Goal: Communication & Community: Answer question/provide support

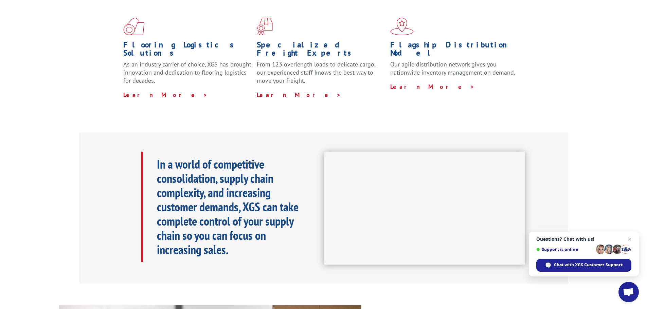
scroll to position [34, 0]
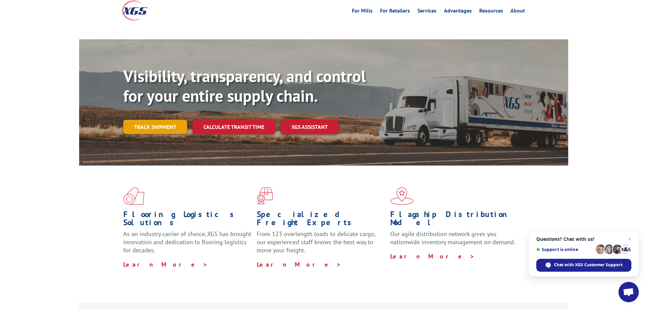
click at [150, 116] on link "Track shipment" at bounding box center [155, 127] width 64 height 14
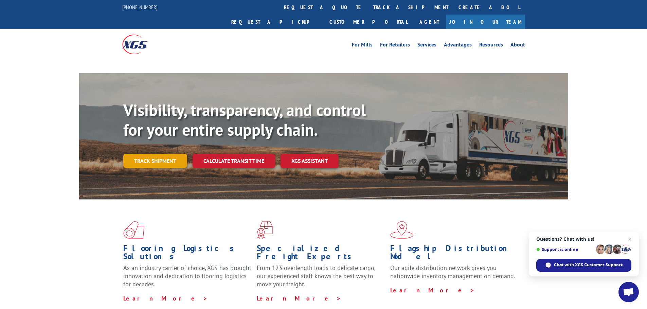
click at [149, 116] on link "Track shipment" at bounding box center [155, 161] width 64 height 14
click at [145, 116] on link "Track shipment" at bounding box center [155, 161] width 64 height 14
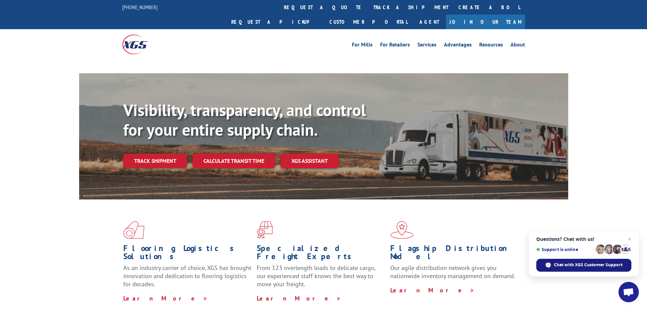
click at [164, 116] on span "Chat with XGS Customer Support" at bounding box center [588, 265] width 69 height 6
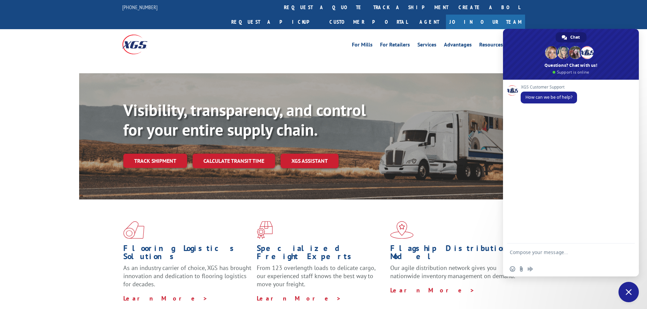
click at [164, 116] on form at bounding box center [563, 253] width 107 height 19
click at [164, 116] on textarea "Compose your message..." at bounding box center [563, 256] width 107 height 12
type textarea "order status"
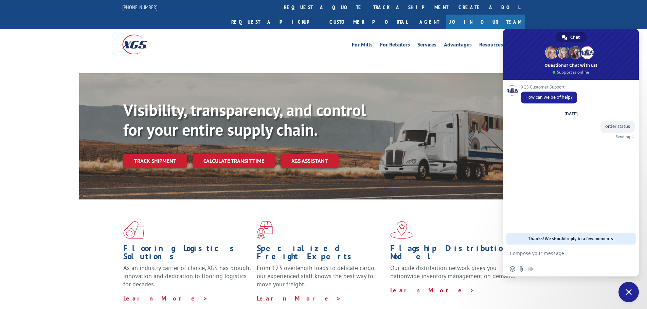
paste textarea "16944685"
type textarea "16944685"
click at [164, 116] on link "Track shipment" at bounding box center [155, 161] width 64 height 14
click at [164, 116] on textarea "Compose your message..." at bounding box center [563, 254] width 107 height 6
click at [164, 8] on link "track a shipment" at bounding box center [410, 7] width 85 height 15
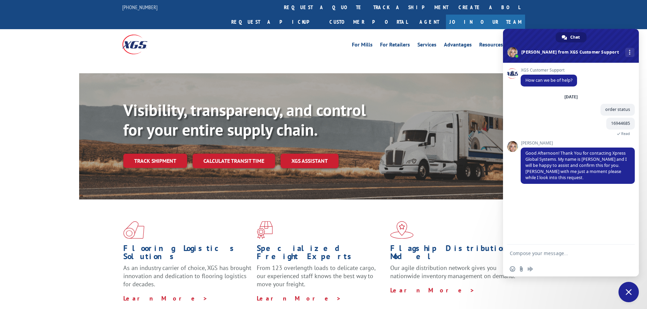
click at [164, 116] on textarea "Compose your message..." at bounding box center [563, 254] width 107 height 6
type textarea "is is lost?"
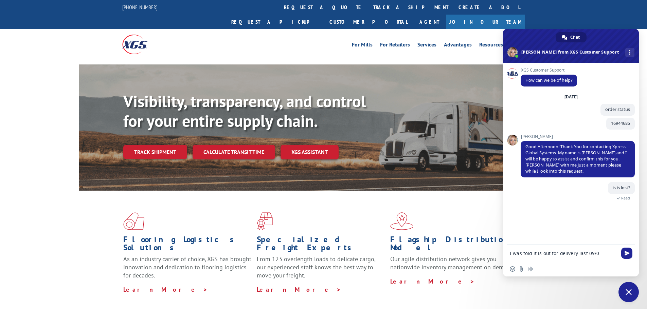
type textarea "I was told it is out for delivery last 09/02"
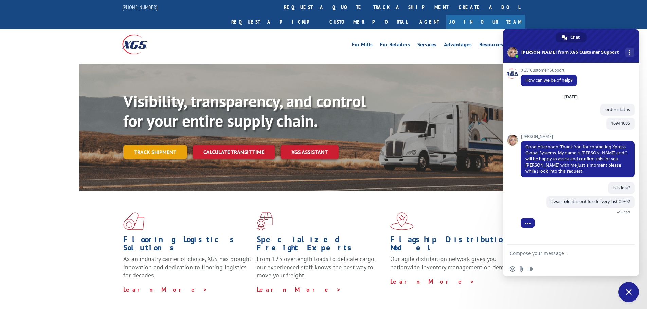
click at [164, 116] on link "Track shipment" at bounding box center [155, 152] width 64 height 14
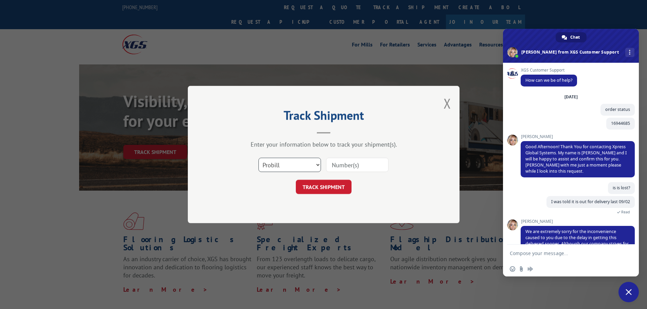
scroll to position [62, 0]
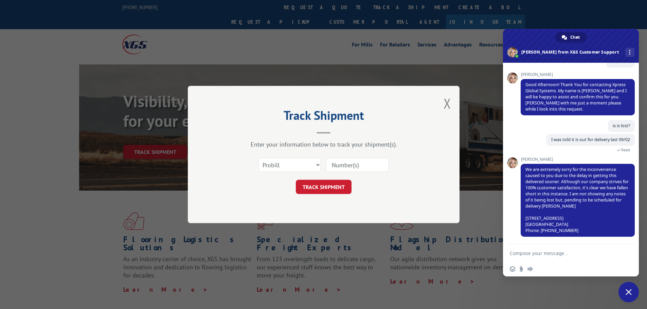
click at [164, 116] on input at bounding box center [357, 165] width 63 height 14
click at [164, 116] on select "Select category... Probill BOL PO" at bounding box center [289, 165] width 63 height 14
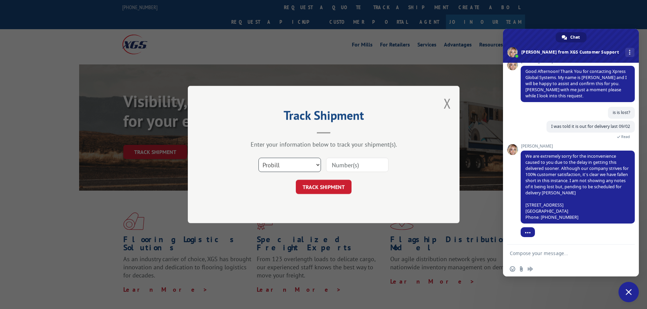
click at [164, 116] on select "Select category... Probill BOL PO" at bounding box center [289, 165] width 63 height 14
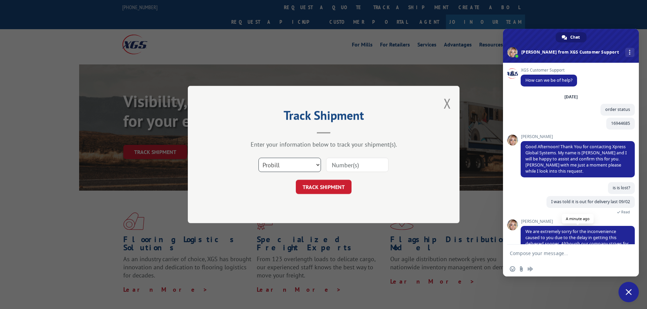
scroll to position [76, 0]
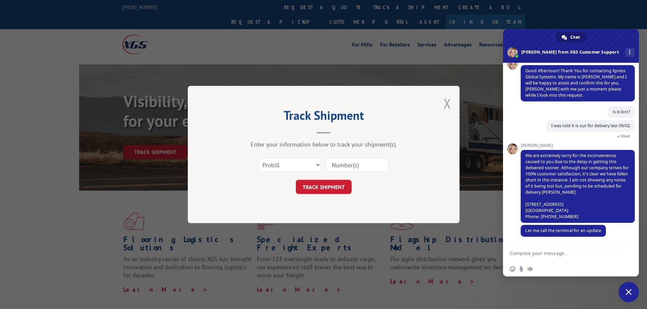
click at [164, 106] on button "Close modal" at bounding box center [447, 103] width 7 height 18
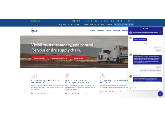
scroll to position [76, 0]
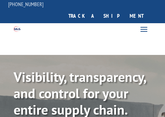
click at [110, 23] on div "For Mills For Retailers Services Advantages Resources About For Mills For Retai…" at bounding box center [124, 28] width 83 height 11
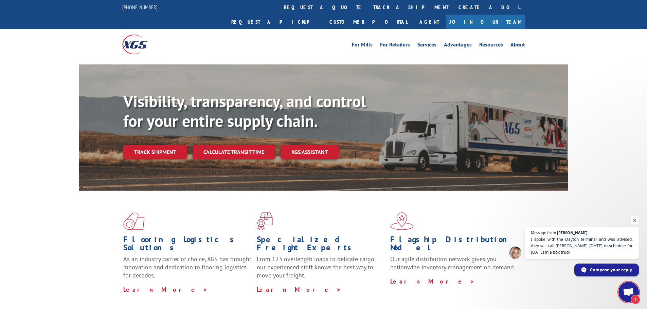
click at [164, 116] on span "Open chat" at bounding box center [635, 221] width 8 height 8
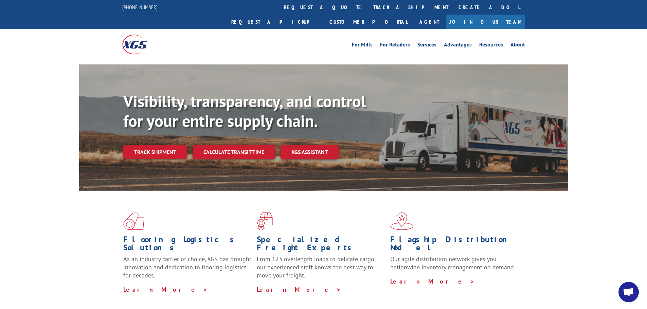
click at [164, 116] on span "Open chat" at bounding box center [629, 292] width 20 height 20
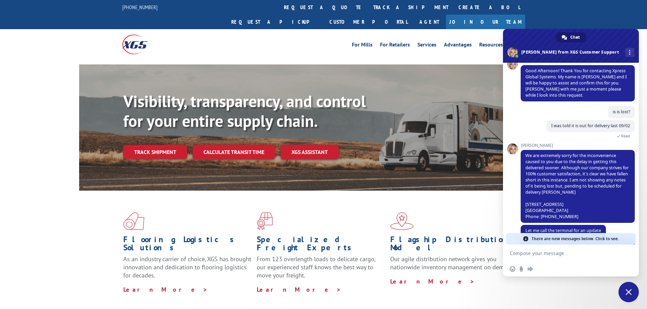
scroll to position [114, 0]
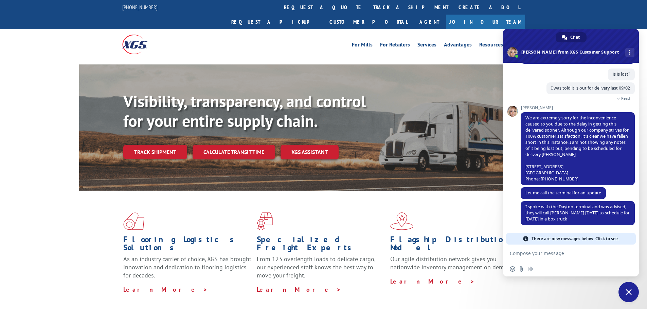
click at [164, 116] on textarea "Compose your message..." at bounding box center [563, 254] width 107 height 6
type textarea "can you send a notification to the customer [DATE] for the assurance?"
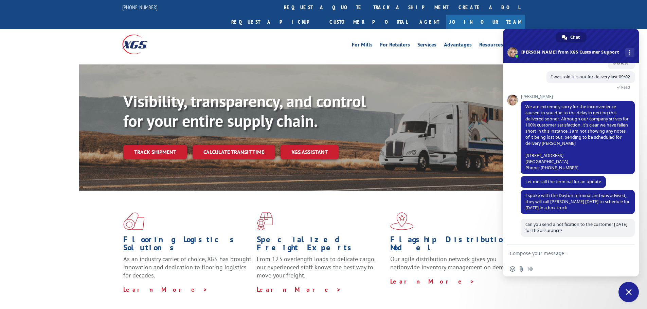
scroll to position [125, 0]
type textarea "l"
click at [164, 82] on div "I was told it is out for delivery last 09/02 22 minutes ago Read" at bounding box center [578, 82] width 114 height 23
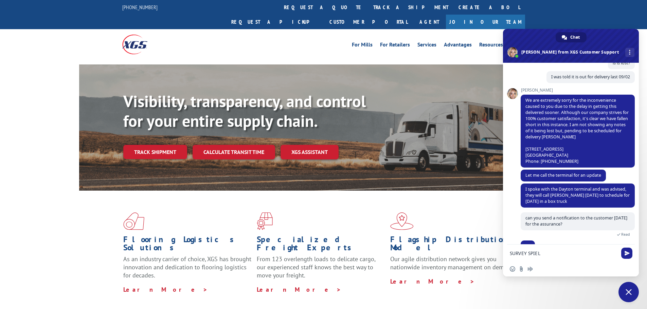
scroll to position [138, 0]
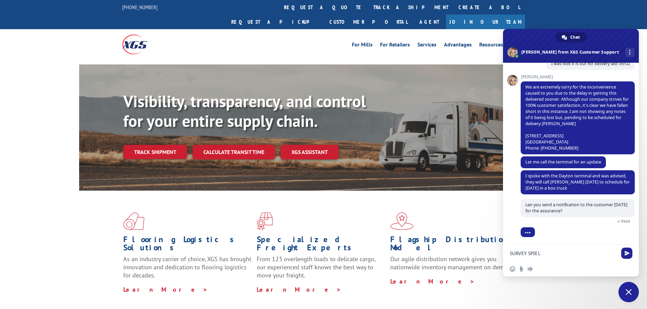
type textarea "SURVEY SPIEL"
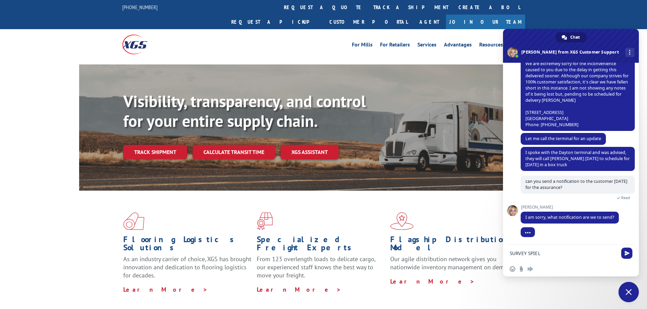
click at [164, 116] on textarea "SURVEY SPIEL" at bounding box center [563, 254] width 107 height 6
type textarea "A"
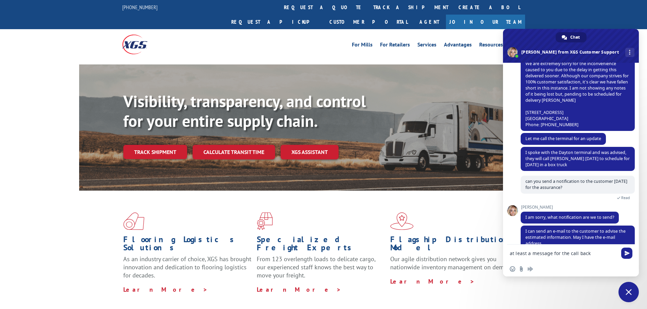
type textarea "at least a message for the call back tomorrow"
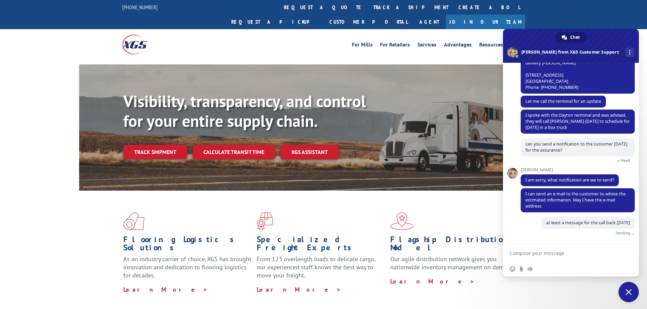
scroll to position [191, 0]
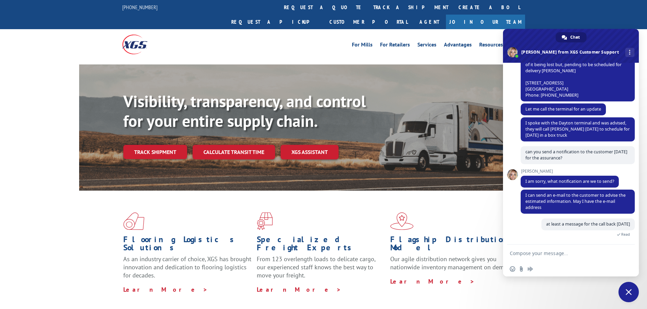
click at [164, 116] on textarea "Compose your message..." at bounding box center [563, 254] width 107 height 6
paste textarea "BUTTERFLY_43606@YAHOO.COM"
type textarea "BUTTERFLY_43606@YAHOO.COM"
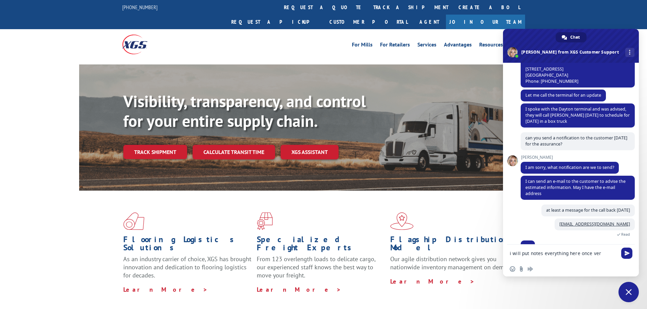
scroll to position [218, 0]
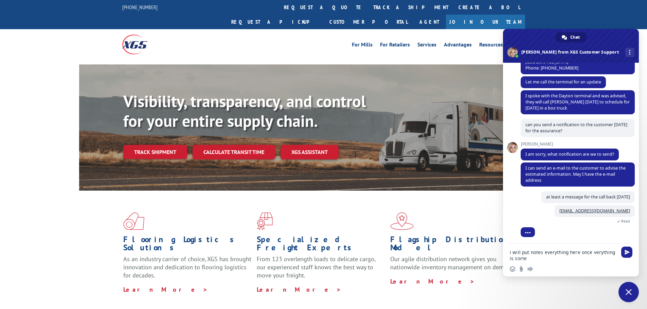
type textarea "i will put notes everything here once verything is sorted"
drag, startPoint x: 529, startPoint y: 258, endPoint x: 505, endPoint y: 250, distance: 25.7
click at [164, 116] on div "i will put notes everything here once verything is sorted" at bounding box center [571, 253] width 136 height 19
click at [164, 116] on form at bounding box center [563, 254] width 107 height 18
click at [164, 116] on textarea "Compose your message..." at bounding box center [563, 254] width 107 height 6
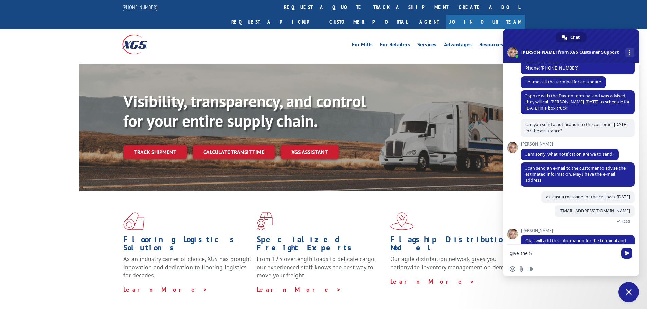
scroll to position [248, 0]
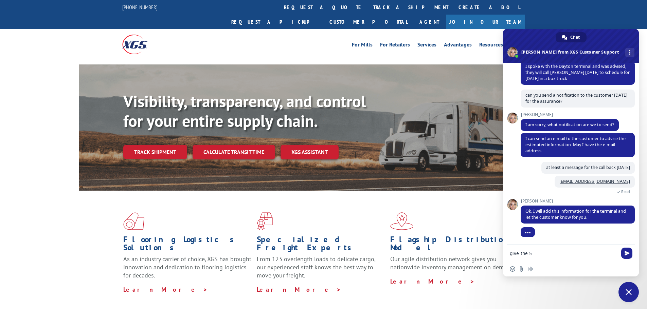
type textarea "give the 5%"
drag, startPoint x: 553, startPoint y: 255, endPoint x: 507, endPoint y: 254, distance: 45.9
click at [164, 116] on div "give the 5%" at bounding box center [571, 254] width 136 height 18
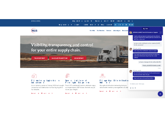
scroll to position [249, 0]
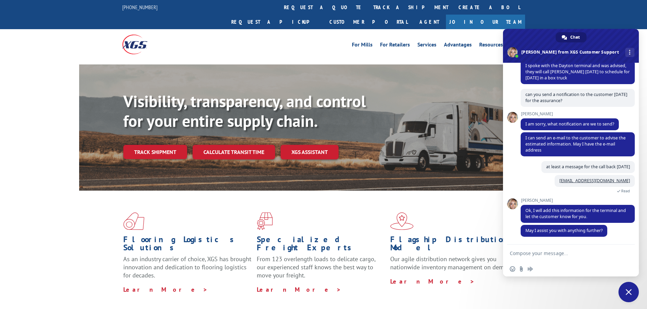
click at [164, 116] on textarea "Compose your message..." at bounding box center [563, 254] width 107 height 6
drag, startPoint x: 611, startPoint y: 254, endPoint x: 502, endPoint y: 262, distance: 109.3
type textarea "s"
click at [164, 116] on textarea "call rthe store directly using the number ill be giving u" at bounding box center [563, 256] width 107 height 12
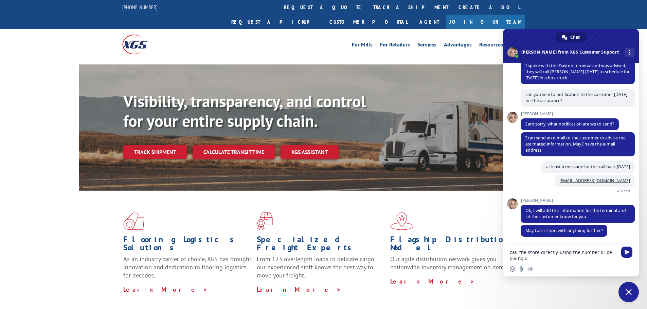
click at [164, 116] on textarea "call the store directly using the number ill be giving u" at bounding box center [563, 256] width 107 height 12
click at [164, 116] on div "call the store directly using the number ill be giving u" at bounding box center [571, 253] width 136 height 19
drag, startPoint x: 509, startPoint y: 252, endPoint x: 514, endPoint y: 254, distance: 4.9
click at [164, 116] on div "call the store directly using the number ill be giving u" at bounding box center [571, 253] width 136 height 19
click at [164, 116] on textarea "call the store directly using the number ill be giving u" at bounding box center [563, 256] width 107 height 12
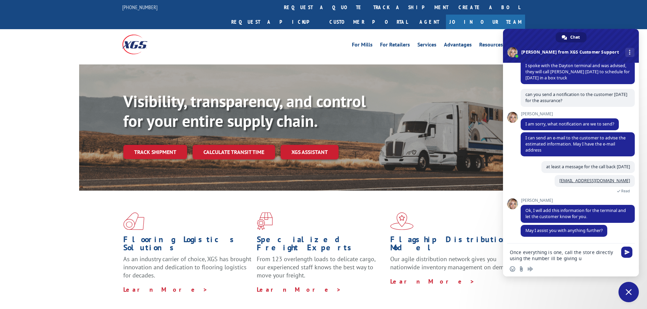
click at [164, 116] on textarea "Once everything is one, call the store directly using the number ill be giving u" at bounding box center [563, 256] width 107 height 12
drag, startPoint x: 591, startPoint y: 262, endPoint x: 505, endPoint y: 246, distance: 86.8
click at [164, 116] on div "Once everything is done, call the store directly using the number ill be giving…" at bounding box center [571, 260] width 136 height 33
drag, startPoint x: 512, startPoint y: 253, endPoint x: 607, endPoint y: 263, distance: 95.7
click at [164, 116] on div "Once everything is done, call the store directly using the number ill be giving…" at bounding box center [571, 260] width 136 height 33
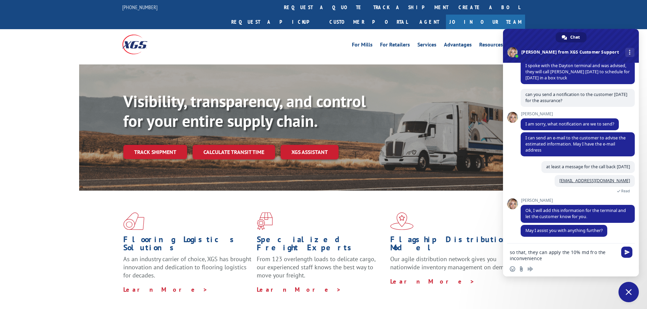
type textarea "so that, they can apply the 10% md fro the inconvenience"
drag, startPoint x: 540, startPoint y: 259, endPoint x: 498, endPoint y: 252, distance: 42.3
click at [164, 116] on textarea "Compose your message..." at bounding box center [563, 254] width 107 height 6
click at [164, 116] on textarea "option 1#" at bounding box center [563, 254] width 107 height 6
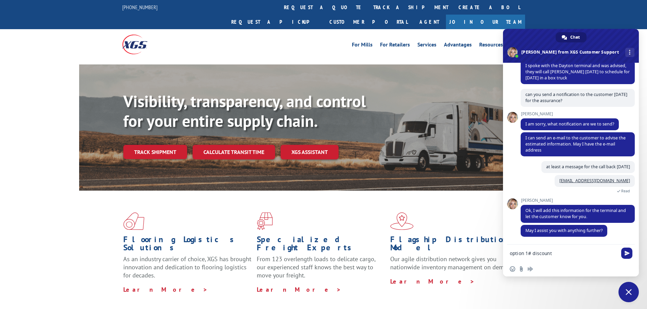
type textarea "option 1# discount"
drag, startPoint x: 555, startPoint y: 256, endPoint x: 533, endPoint y: 255, distance: 22.8
click at [164, 116] on textarea "option 1# discount" at bounding box center [563, 254] width 107 height 6
